Goal: Use online tool/utility: Utilize a website feature to perform a specific function

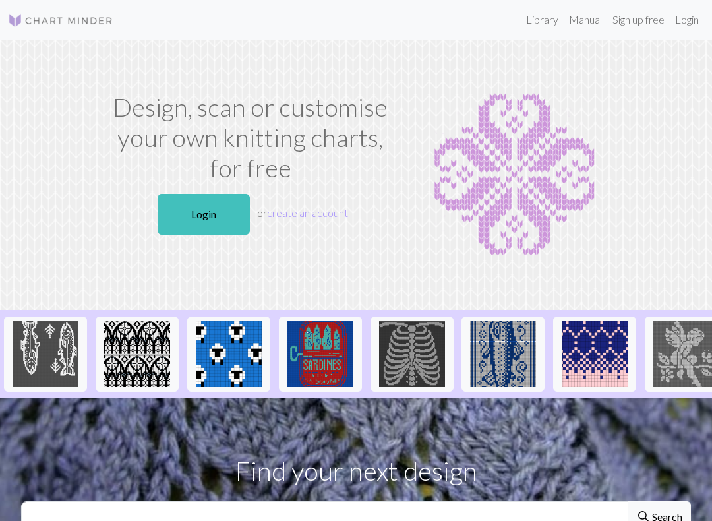
click at [203, 195] on link "Login" at bounding box center [204, 214] width 92 height 41
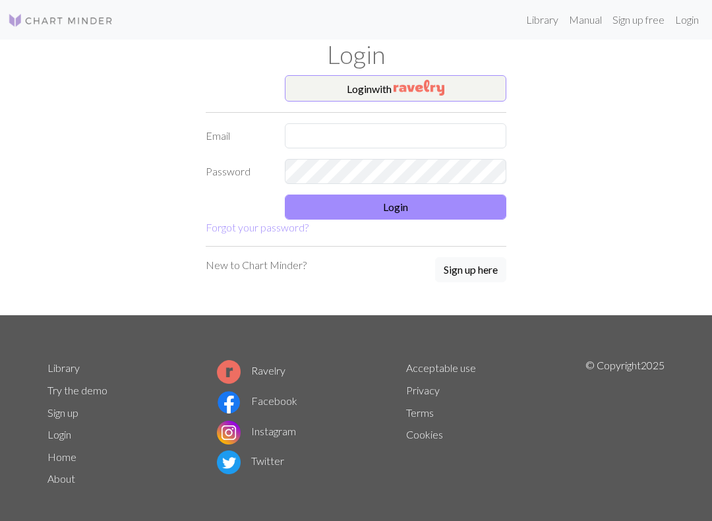
click at [431, 87] on img "button" at bounding box center [419, 88] width 51 height 16
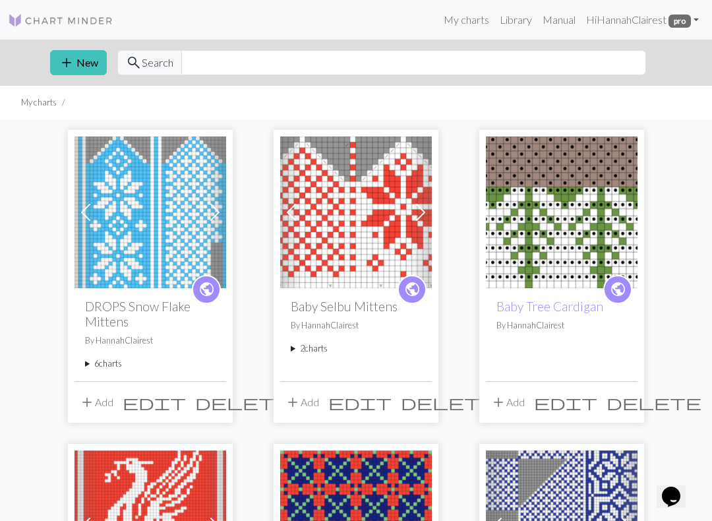
click at [109, 359] on summary "6 charts" at bounding box center [150, 363] width 131 height 13
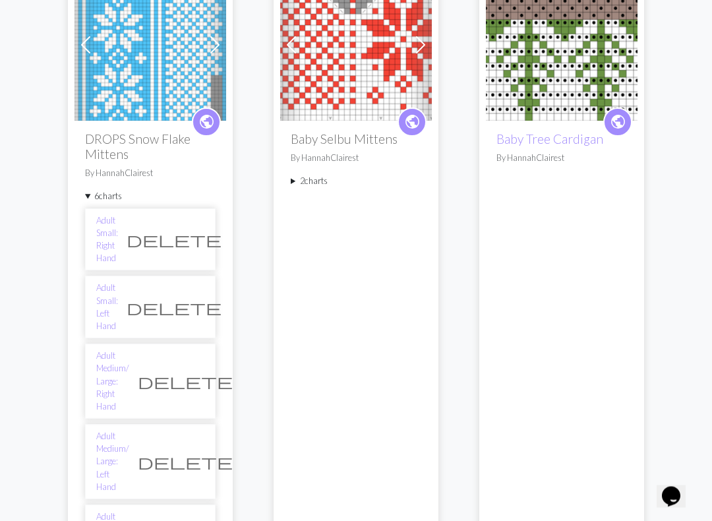
scroll to position [168, 0]
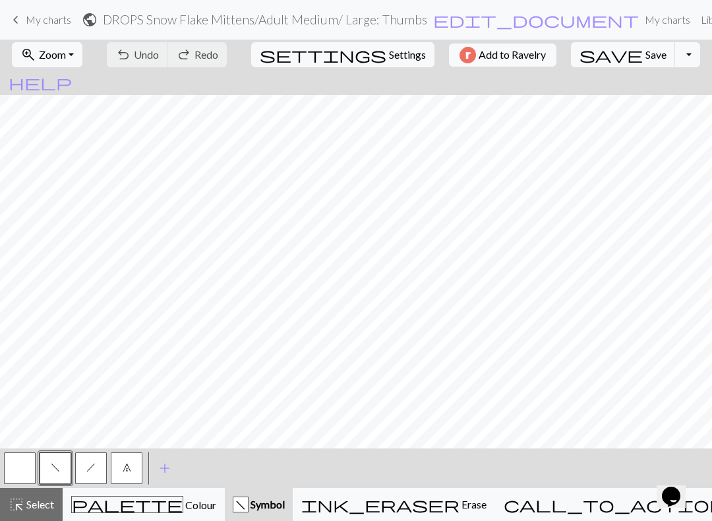
click at [586, 508] on div "call_to_action Knitting mode Knitting mode" at bounding box center [648, 505] width 288 height 16
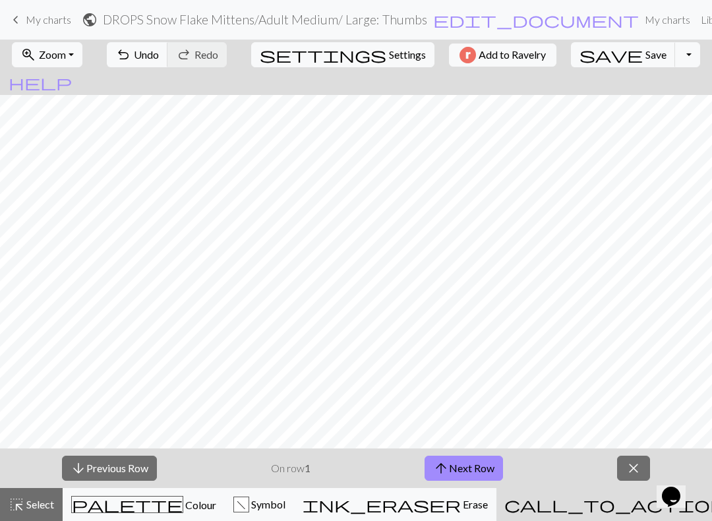
click at [466, 473] on button "arrow_upward Next Row" at bounding box center [464, 468] width 78 height 25
click at [465, 472] on button "arrow_upward Next Row" at bounding box center [464, 468] width 78 height 25
click at [468, 463] on button "arrow_upward Next Row" at bounding box center [464, 468] width 78 height 25
click at [467, 462] on button "arrow_upward Next Row" at bounding box center [464, 468] width 78 height 25
click at [472, 458] on button "arrow_upward Next Row" at bounding box center [464, 468] width 78 height 25
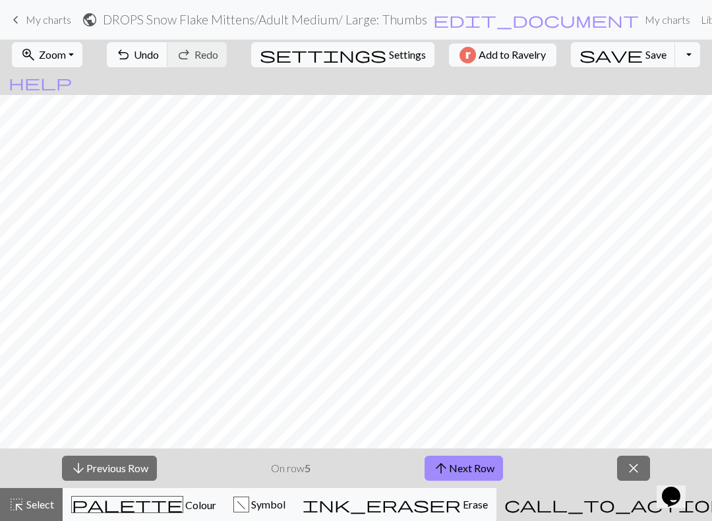
click at [471, 458] on button "arrow_upward Next Row" at bounding box center [464, 468] width 78 height 25
click at [470, 458] on button "arrow_upward Next Row" at bounding box center [464, 468] width 78 height 25
click at [469, 458] on button "arrow_upward Next Row" at bounding box center [464, 468] width 78 height 25
click at [470, 458] on button "arrow_upward Next Row" at bounding box center [464, 468] width 78 height 25
click at [469, 458] on button "arrow_upward Next Row" at bounding box center [466, 468] width 78 height 25
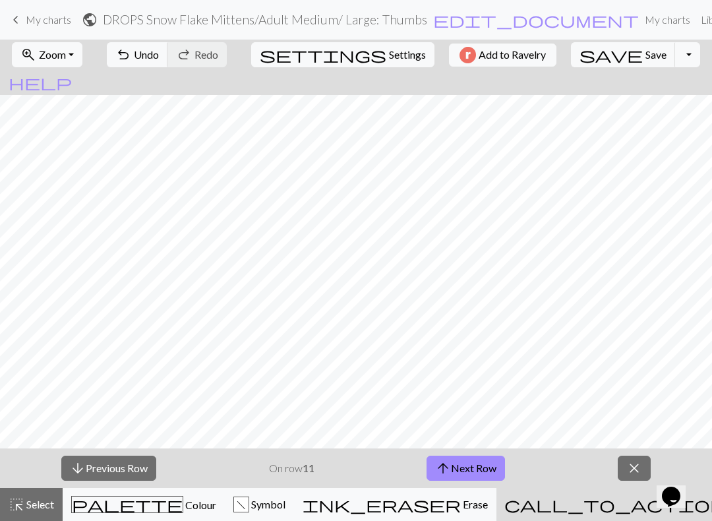
click at [470, 458] on button "arrow_upward Next Row" at bounding box center [466, 468] width 78 height 25
click at [464, 458] on button "arrow_upward Next Row" at bounding box center [466, 468] width 78 height 25
click at [461, 459] on button "arrow_upward Next Row" at bounding box center [466, 468] width 78 height 25
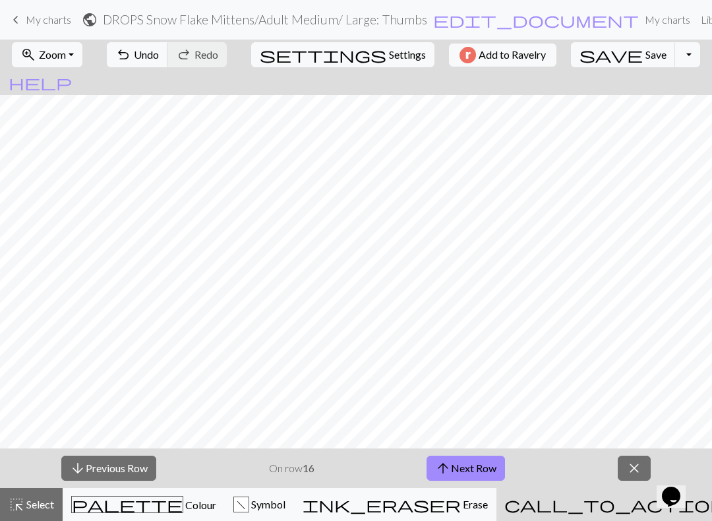
click at [120, 470] on button "arrow_downward Previous Row" at bounding box center [108, 468] width 95 height 25
click at [479, 465] on button "arrow_upward Next Row" at bounding box center [466, 468] width 78 height 25
click at [476, 470] on button "arrow_upward Next Row" at bounding box center [466, 468] width 78 height 25
click at [478, 466] on button "arrow_upward Next Row" at bounding box center [466, 468] width 78 height 25
click at [470, 471] on button "arrow_upward Next Row" at bounding box center [466, 468] width 78 height 25
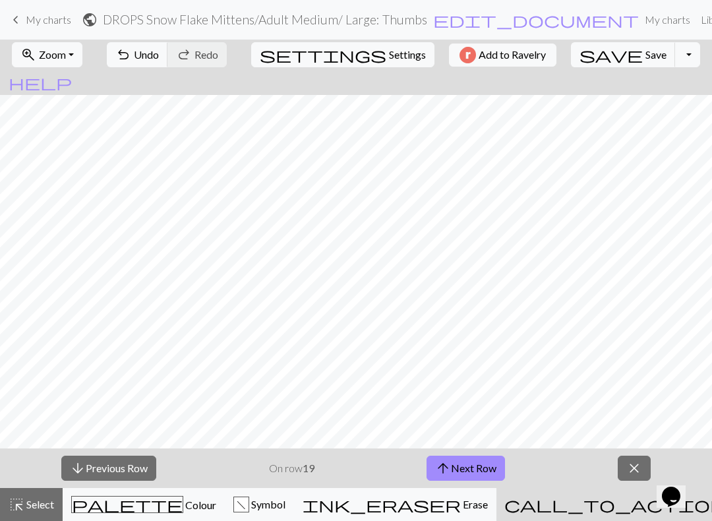
click at [462, 470] on button "arrow_upward Next Row" at bounding box center [466, 468] width 78 height 25
click at [472, 459] on button "arrow_upward Next Row" at bounding box center [466, 468] width 78 height 25
click at [465, 464] on button "arrow_upward Next Row" at bounding box center [466, 468] width 78 height 25
click at [475, 474] on button "arrow_upward Next Row" at bounding box center [466, 468] width 78 height 25
click at [476, 462] on button "arrow_upward Next Row" at bounding box center [466, 468] width 78 height 25
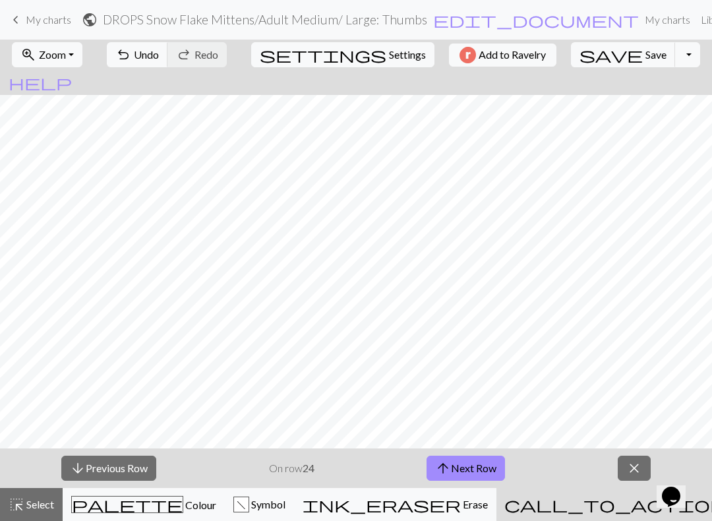
click at [478, 475] on button "arrow_upward Next Row" at bounding box center [466, 468] width 78 height 25
click at [454, 470] on button "arrow_upward Next Row" at bounding box center [466, 468] width 78 height 25
click at [448, 474] on span "arrow_upward" at bounding box center [443, 468] width 16 height 18
click at [488, 468] on button "arrow_upward Next Row" at bounding box center [466, 468] width 78 height 25
click at [466, 468] on button "arrow_upward Next Row" at bounding box center [466, 468] width 78 height 25
